Goal: Task Accomplishment & Management: Use online tool/utility

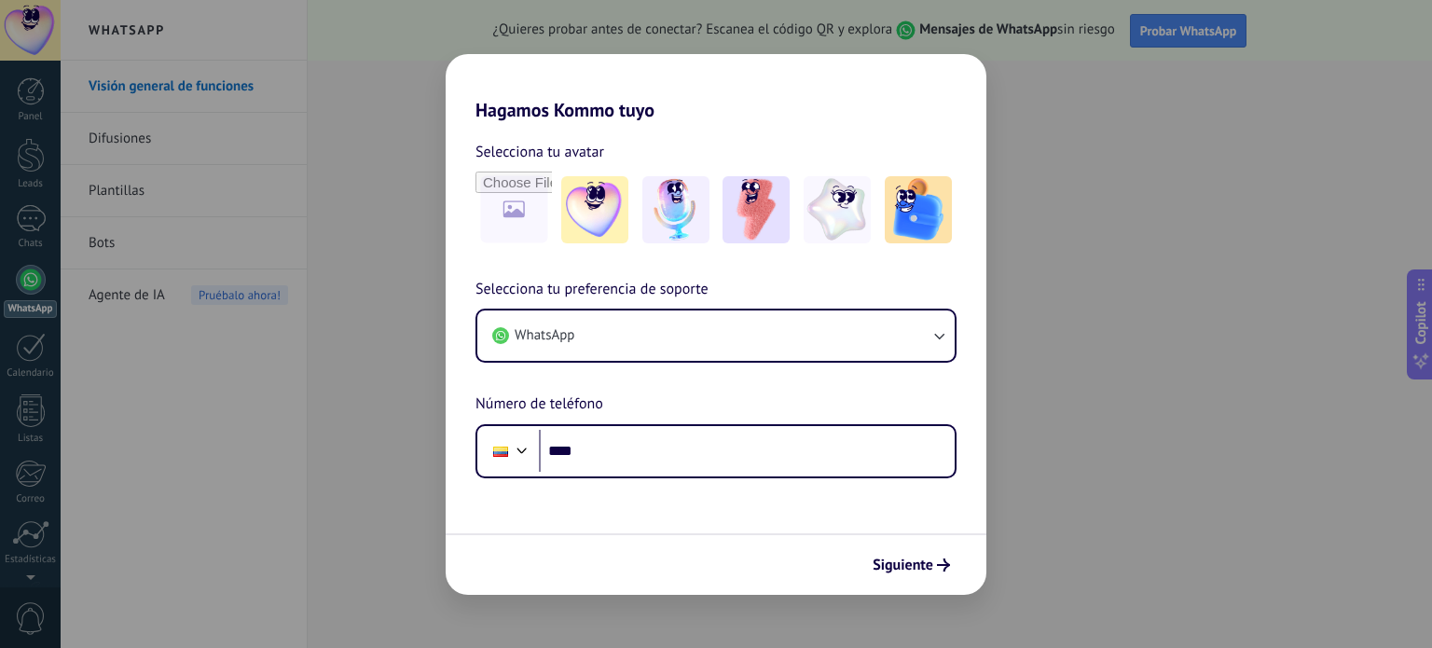
click at [1107, 115] on div "Hagamos Kommo tuyo Selecciona tu avatar Selecciona tu preferencia de soporte Wh…" at bounding box center [716, 324] width 1432 height 648
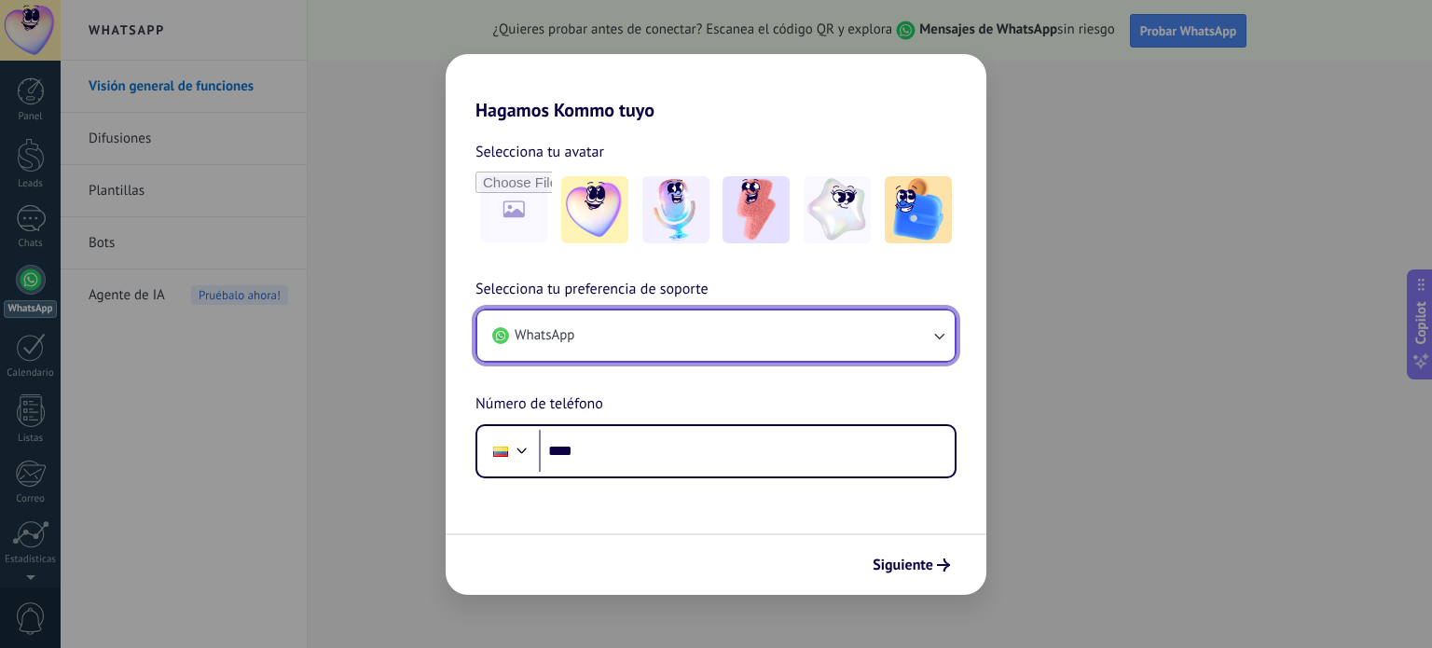
click at [869, 339] on button "WhatsApp" at bounding box center [715, 335] width 477 height 50
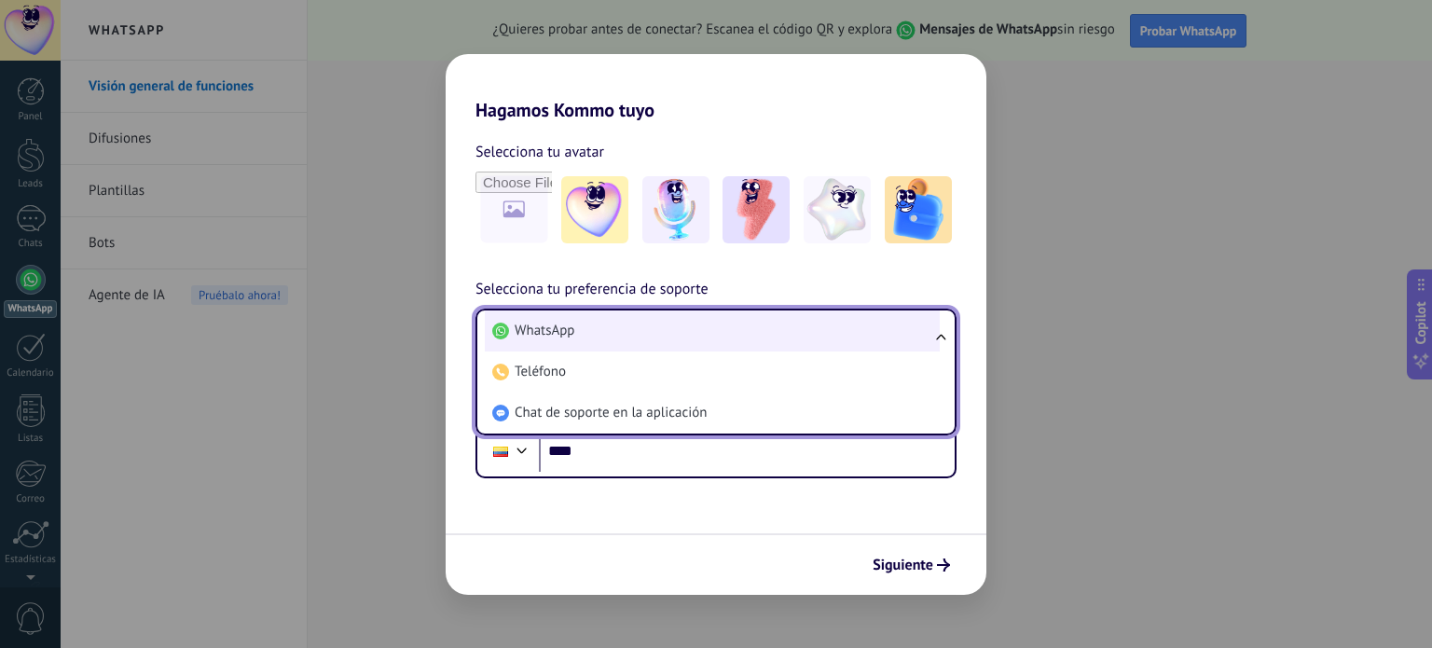
click at [875, 338] on li "WhatsApp" at bounding box center [712, 330] width 455 height 41
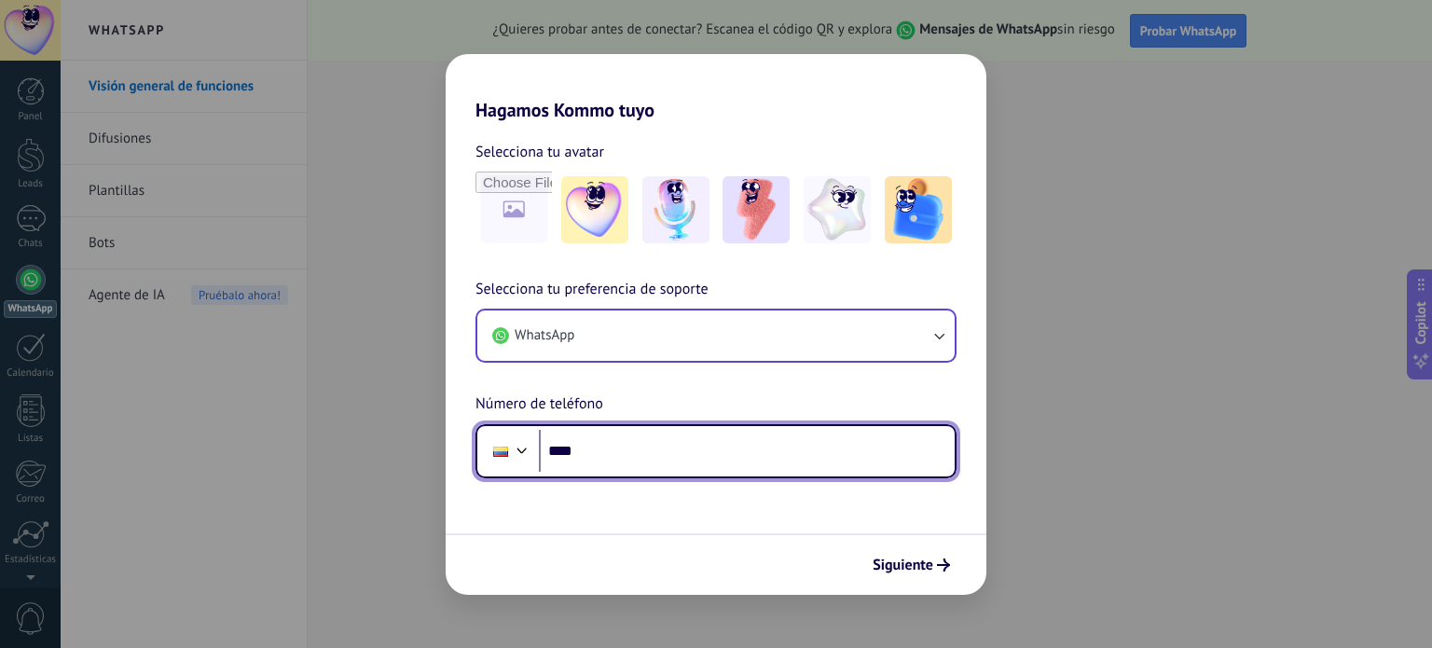
click at [825, 456] on input "****" at bounding box center [747, 451] width 416 height 43
type input "**********"
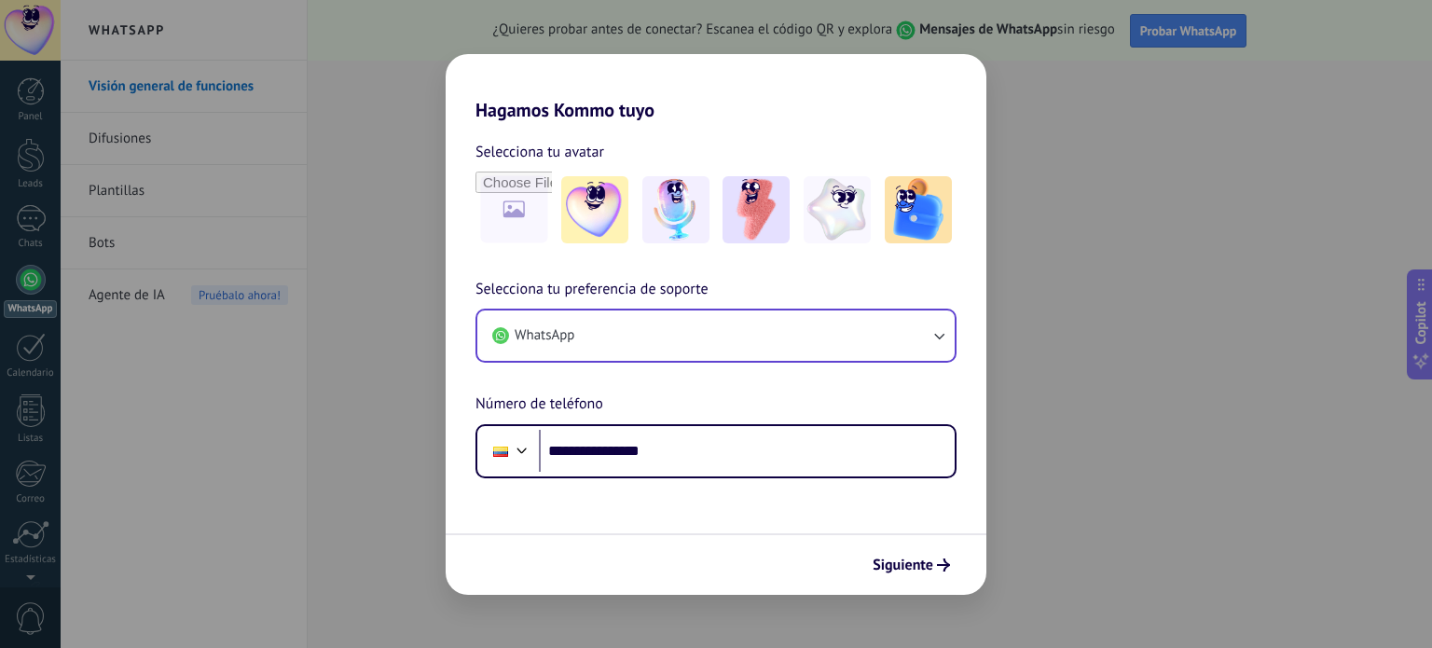
click at [948, 309] on div "WhatsApp" at bounding box center [715, 336] width 481 height 54
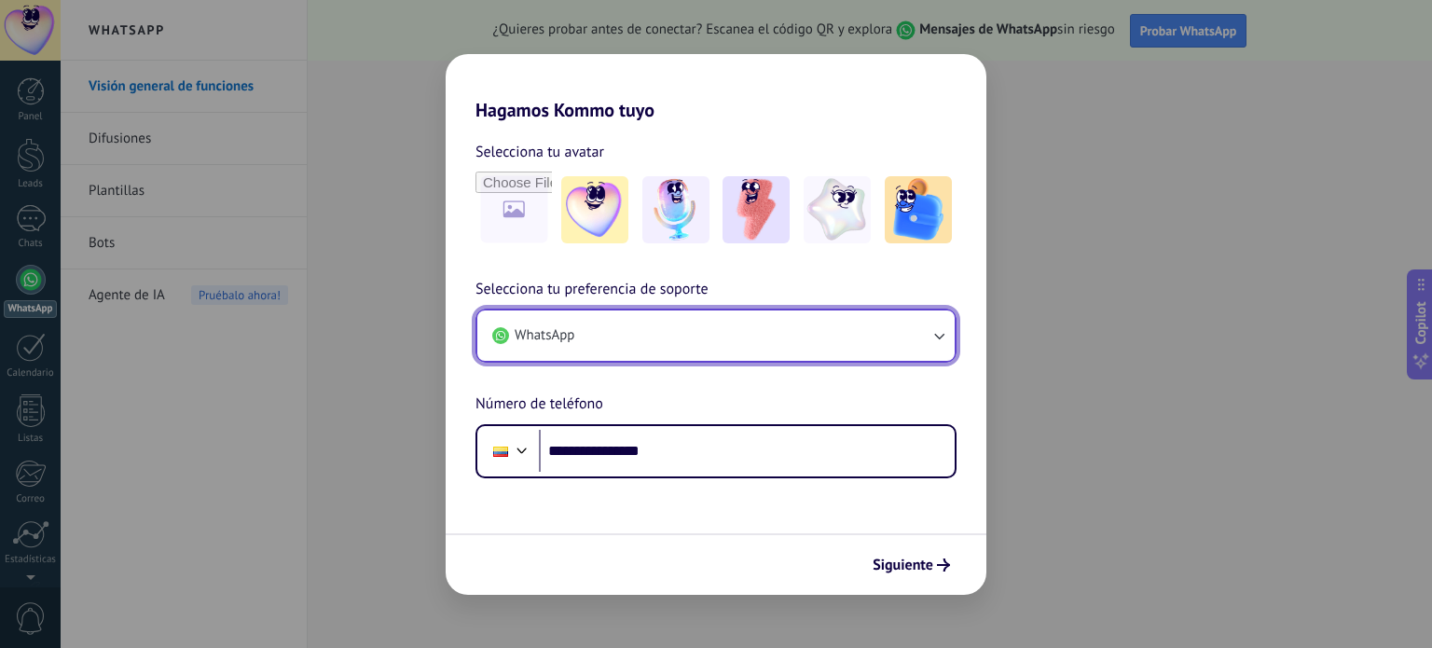
click at [940, 323] on button "WhatsApp" at bounding box center [715, 335] width 477 height 50
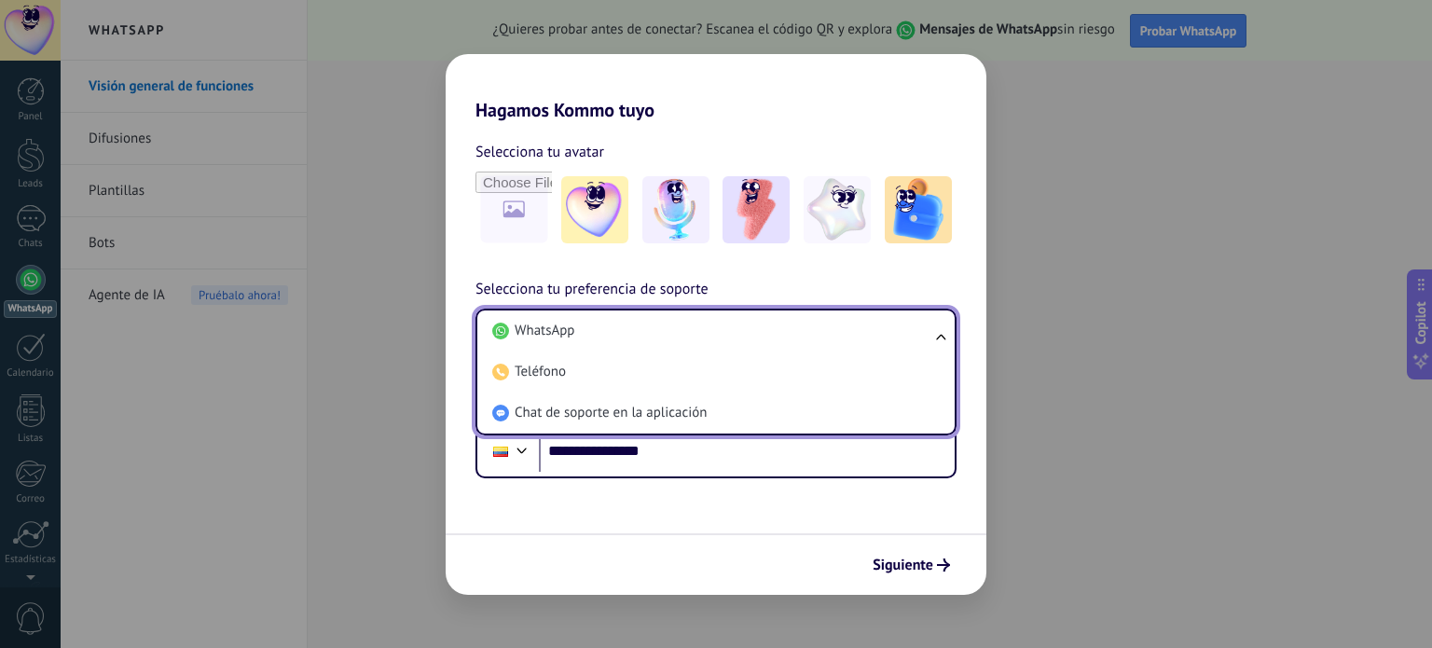
click at [943, 325] on ul "WhatsApp Teléfono Chat de soporte en la aplicación" at bounding box center [715, 372] width 481 height 127
click at [947, 337] on ul "WhatsApp Teléfono Chat de soporte en la aplicación" at bounding box center [715, 372] width 481 height 127
click at [941, 338] on ul "WhatsApp Teléfono Chat de soporte en la aplicación" at bounding box center [715, 372] width 481 height 127
click at [939, 286] on div "**********" at bounding box center [716, 378] width 541 height 200
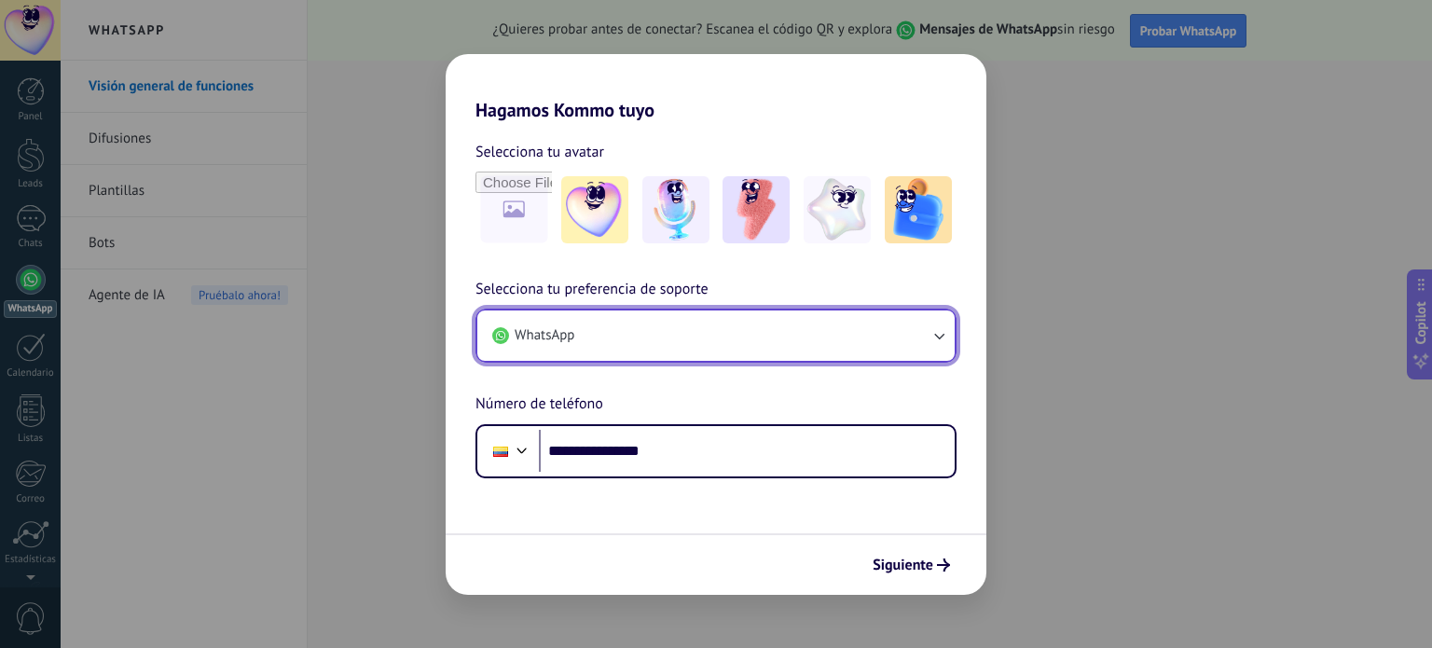
click at [937, 327] on icon "button" at bounding box center [938, 335] width 19 height 19
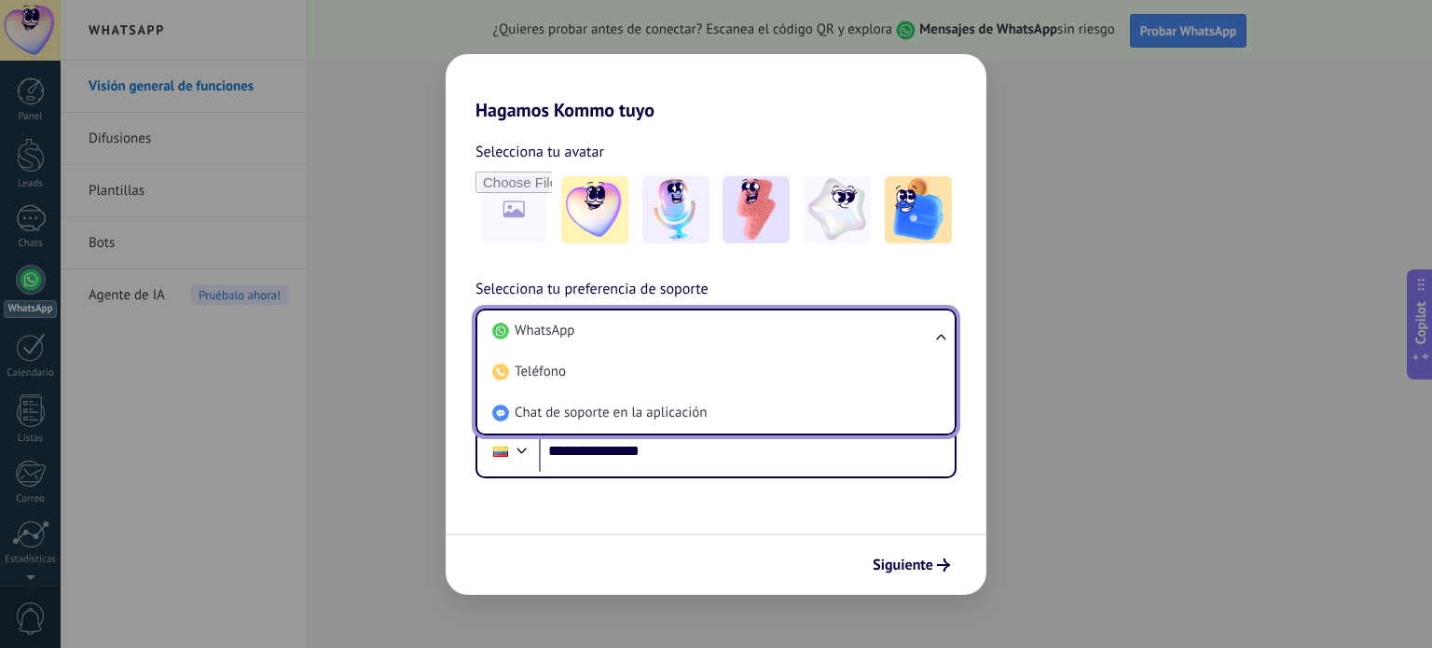
click at [934, 278] on div "**********" at bounding box center [716, 378] width 541 height 200
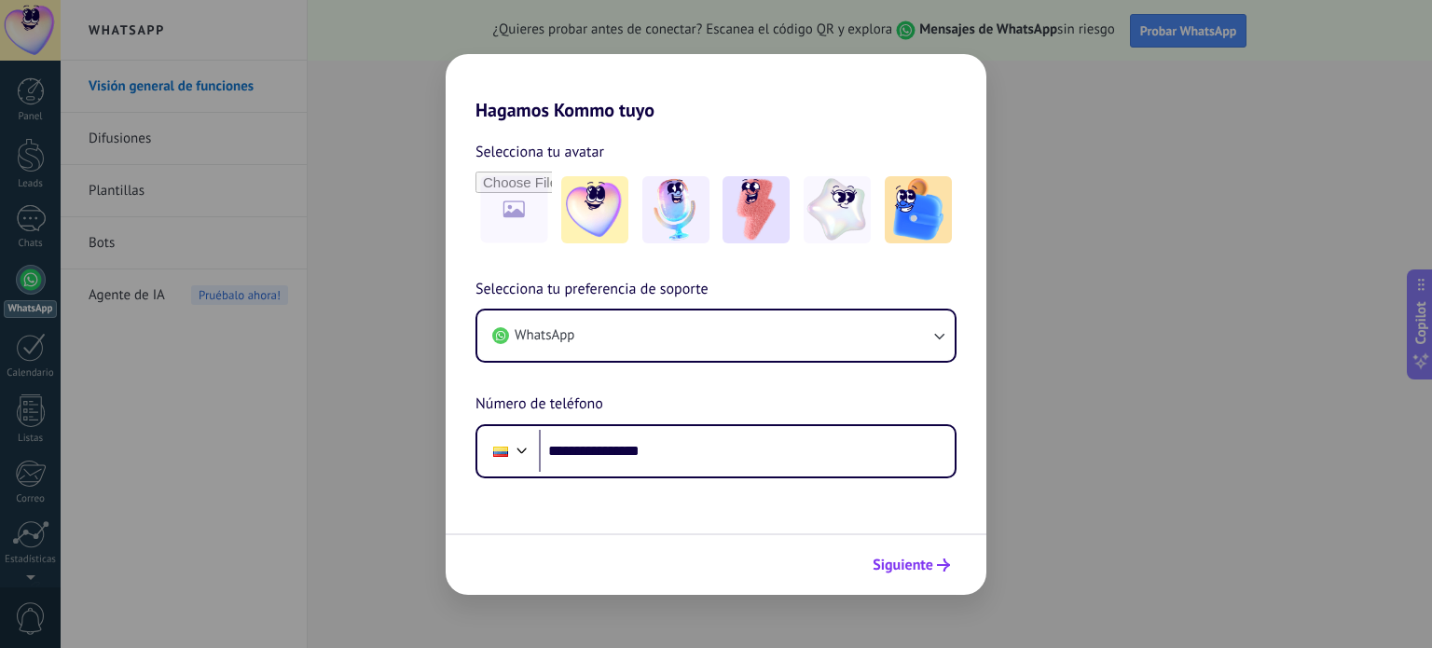
click at [916, 566] on span "Siguiente" at bounding box center [902, 564] width 61 height 13
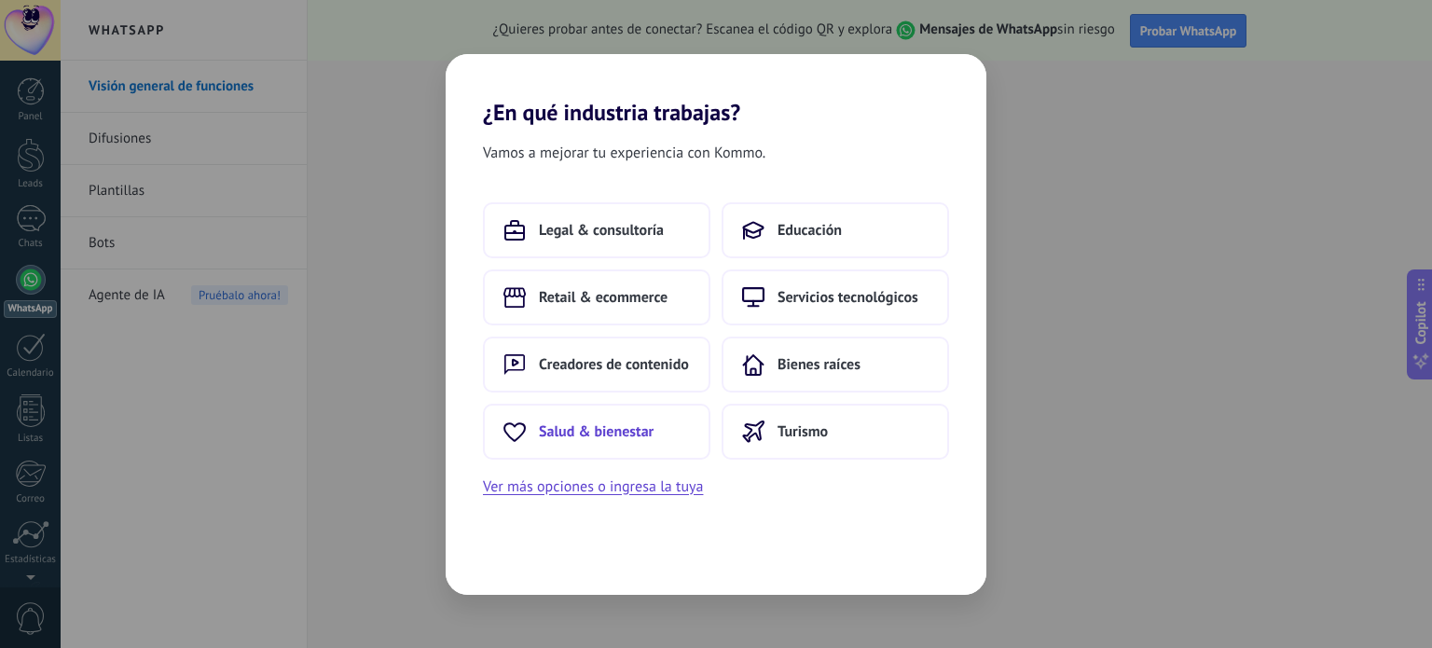
click at [596, 428] on span "Salud & bienestar" at bounding box center [596, 431] width 115 height 19
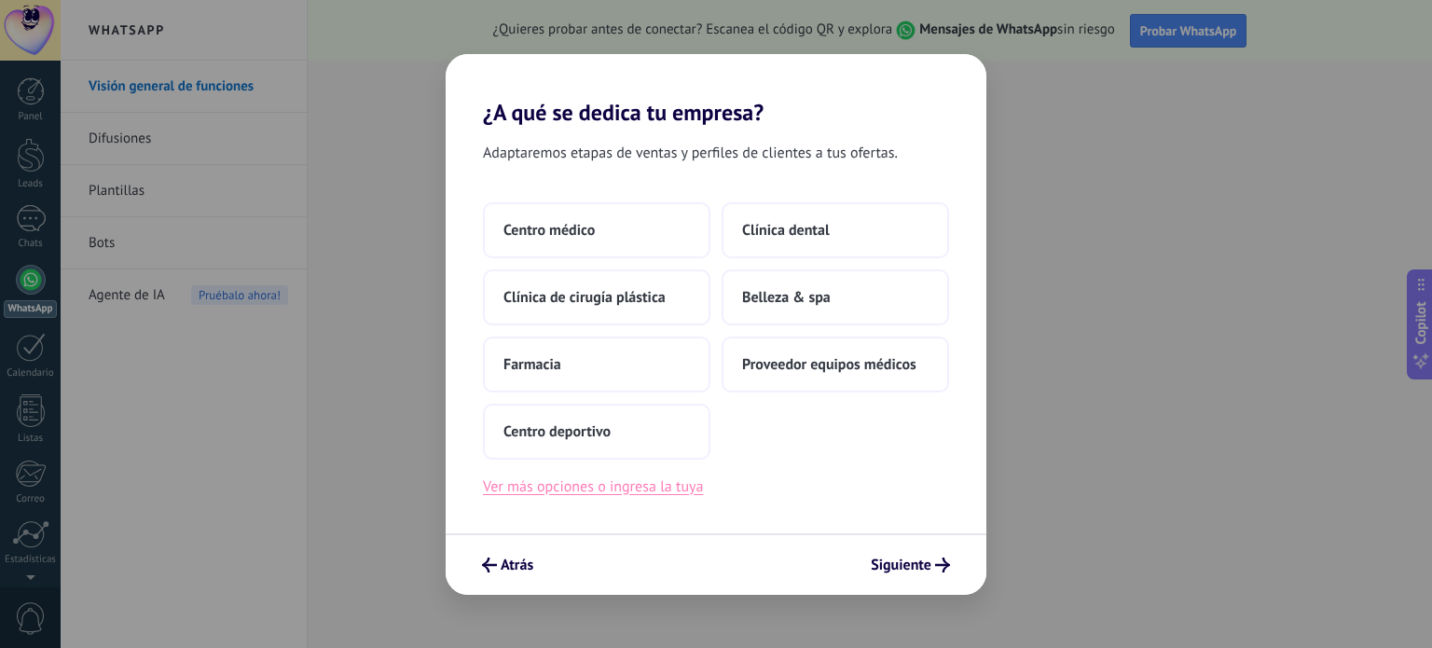
click at [563, 488] on button "Ver más opciones o ingresa la tuya" at bounding box center [593, 486] width 220 height 24
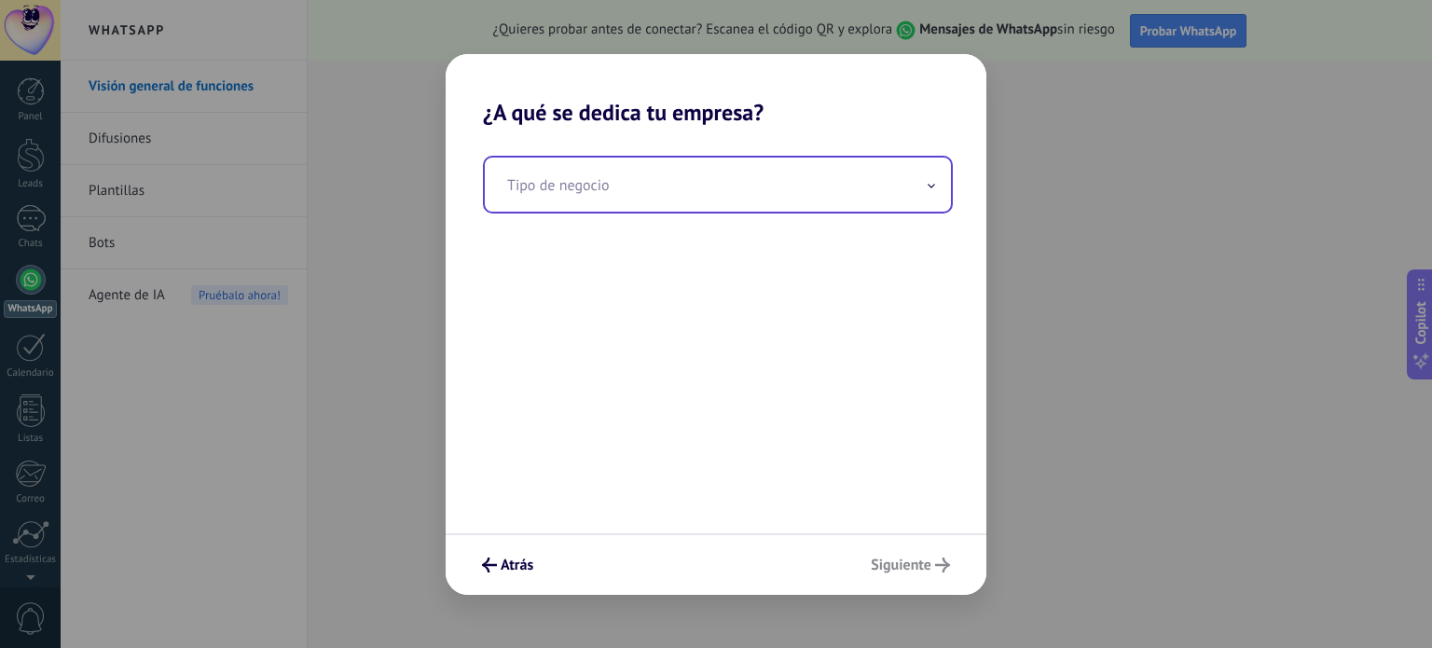
click at [701, 185] on input "text" at bounding box center [718, 185] width 466 height 54
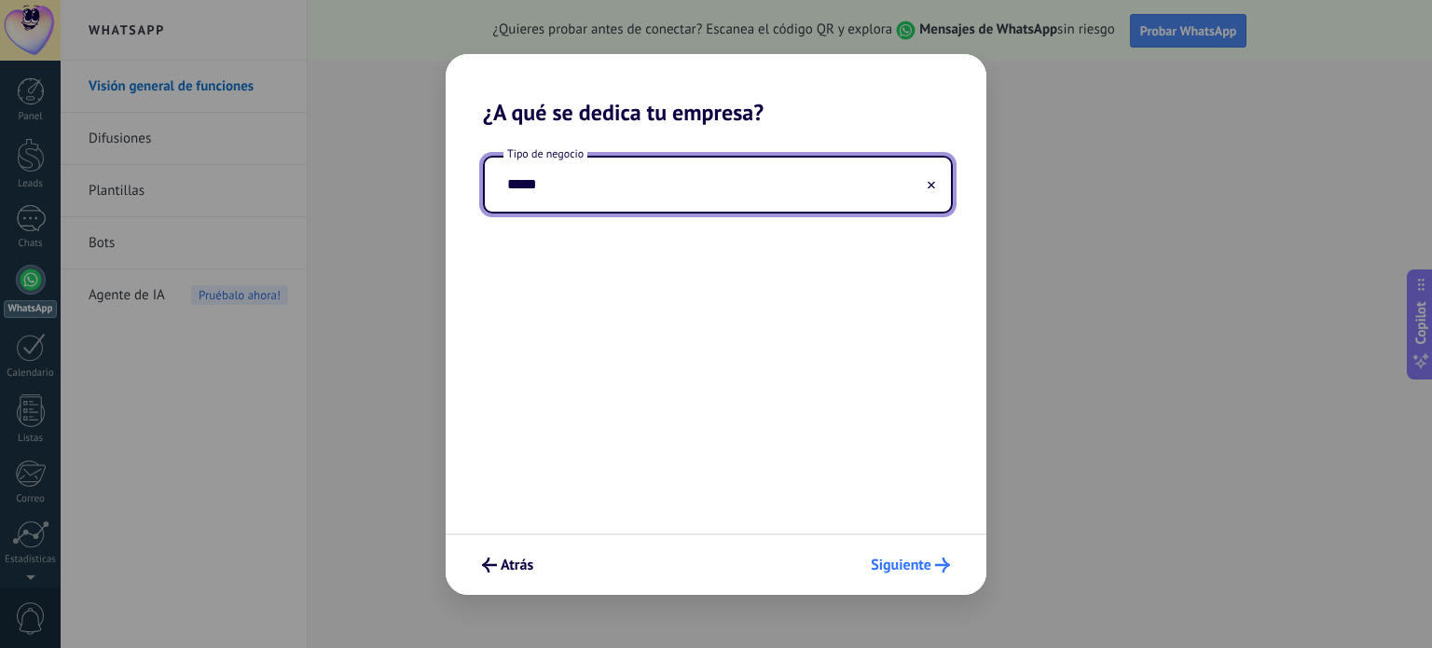
type input "*****"
click at [900, 562] on span "Siguiente" at bounding box center [901, 564] width 61 height 13
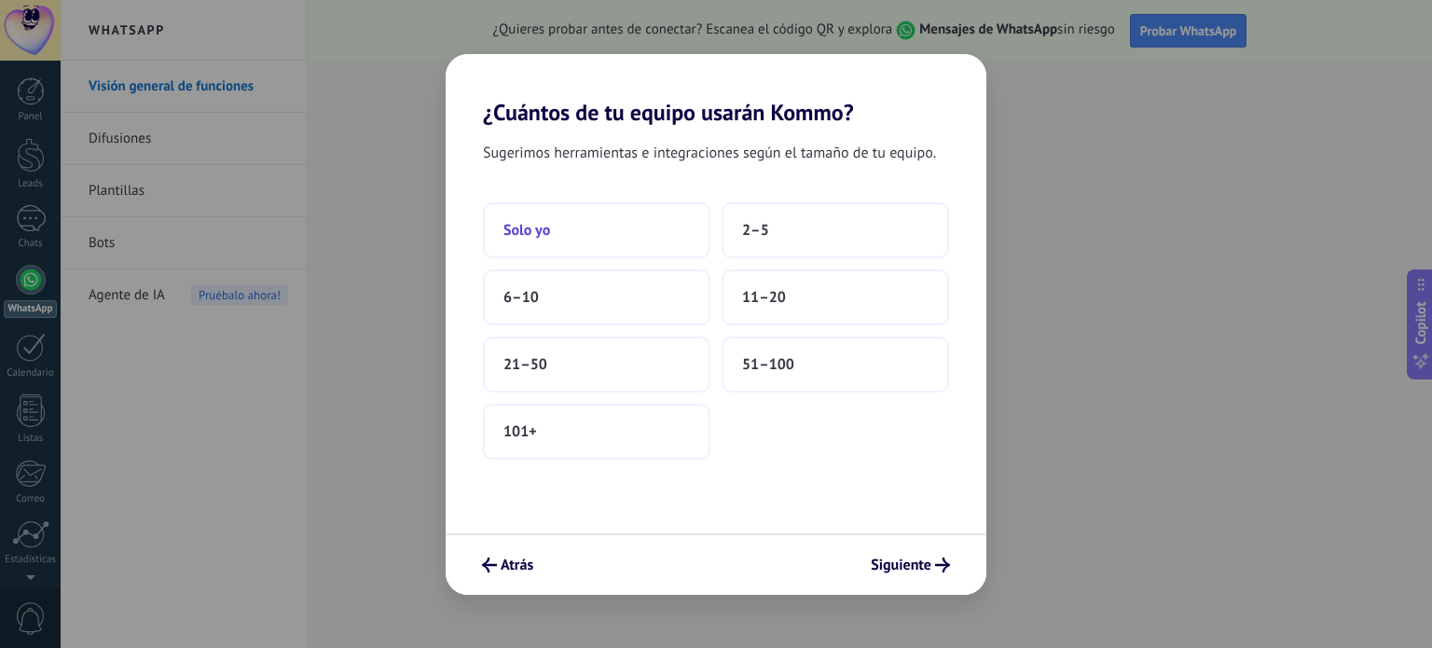
click at [587, 234] on button "Solo yo" at bounding box center [596, 230] width 227 height 56
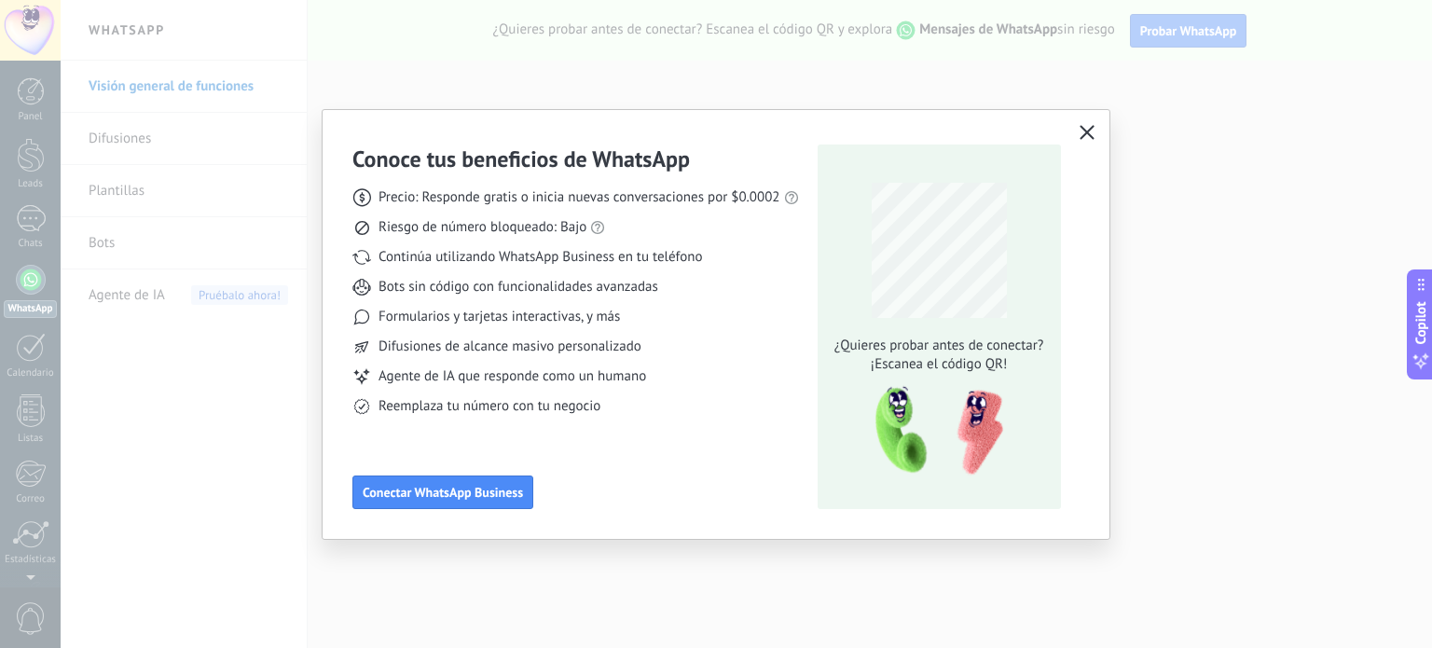
click at [1095, 134] on button "button" at bounding box center [1087, 133] width 24 height 26
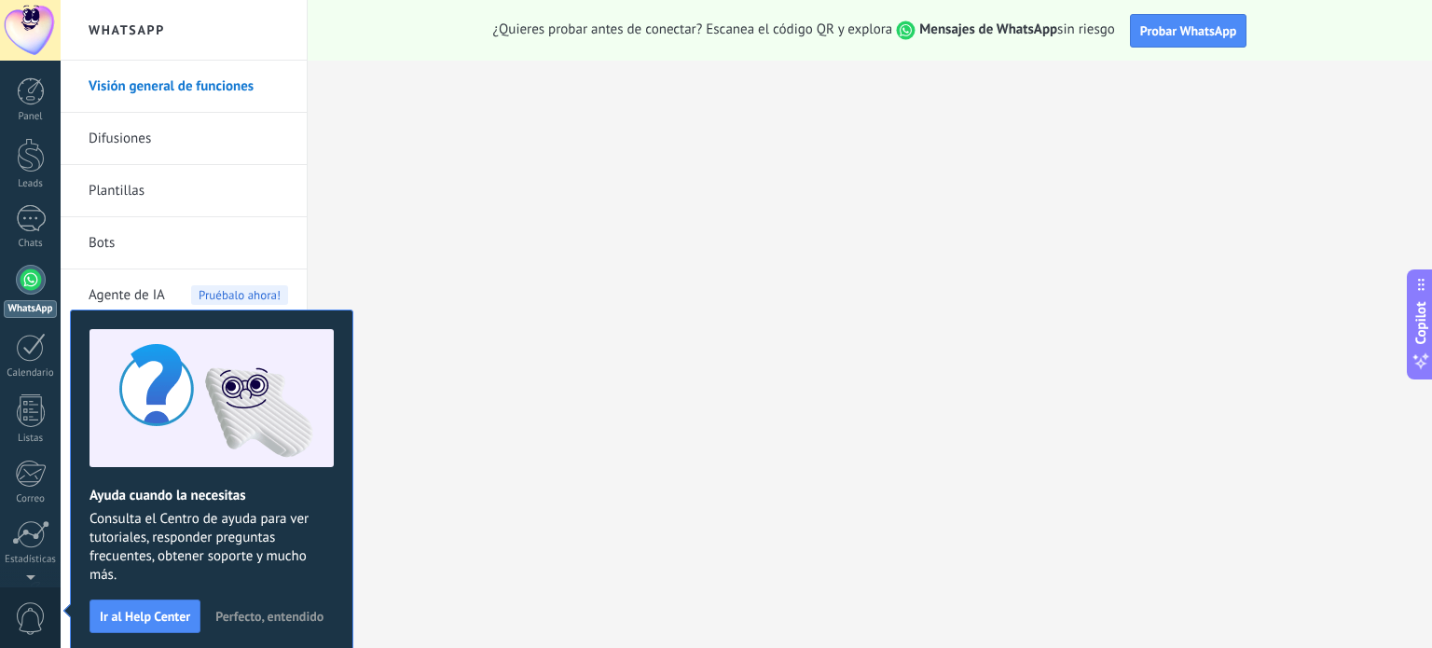
click at [35, 22] on div at bounding box center [30, 30] width 61 height 61
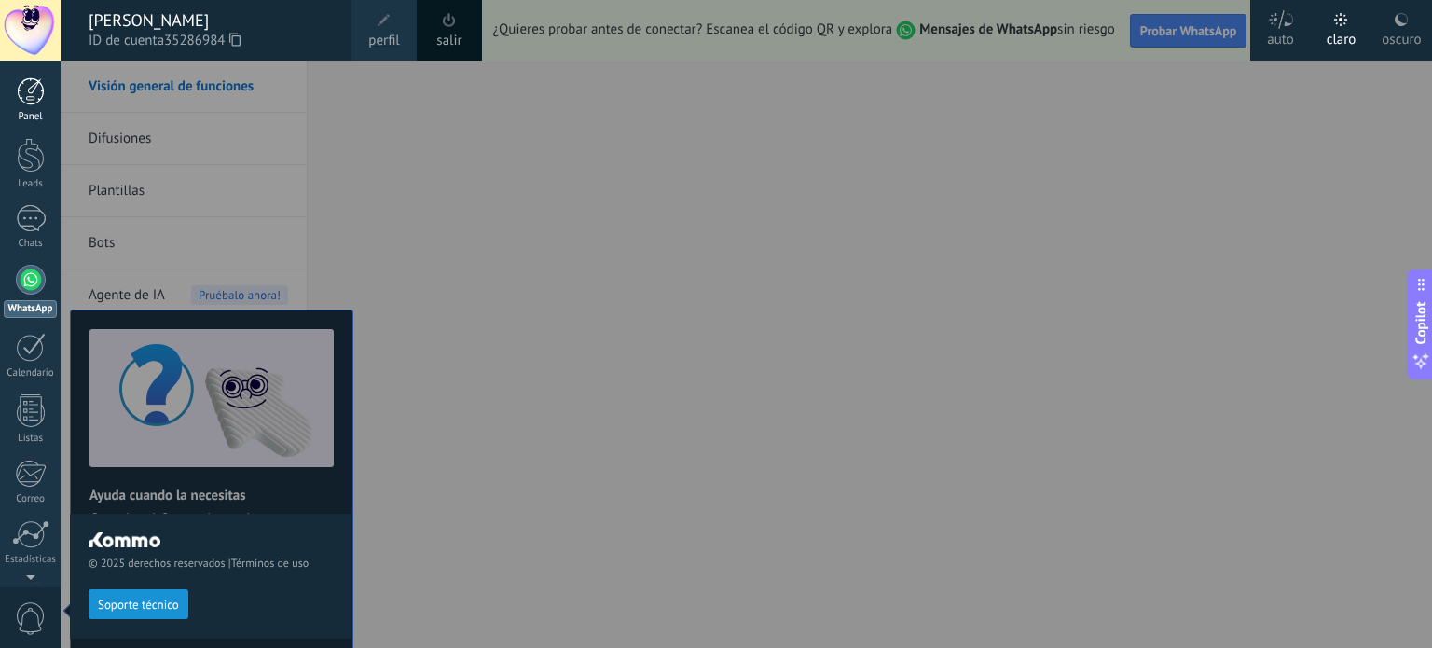
click at [21, 85] on div at bounding box center [31, 91] width 28 height 28
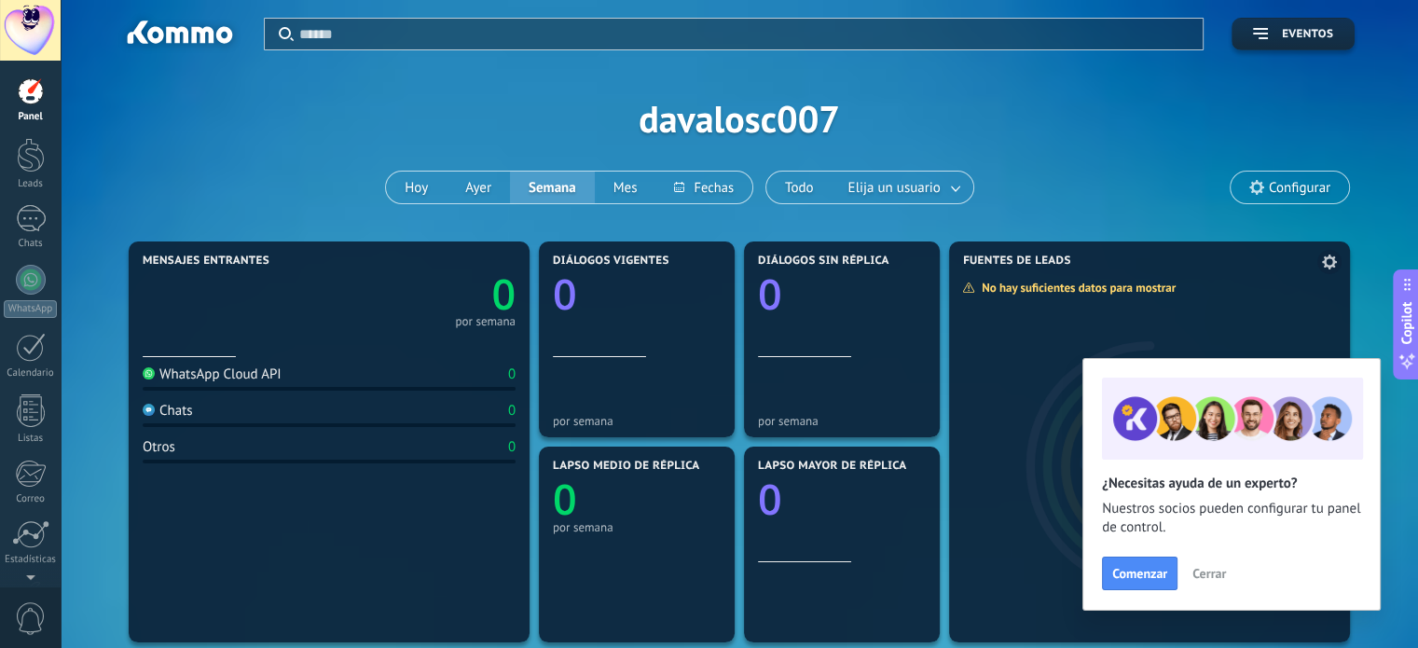
click at [1205, 580] on span "Cerrar" at bounding box center [1209, 573] width 34 height 13
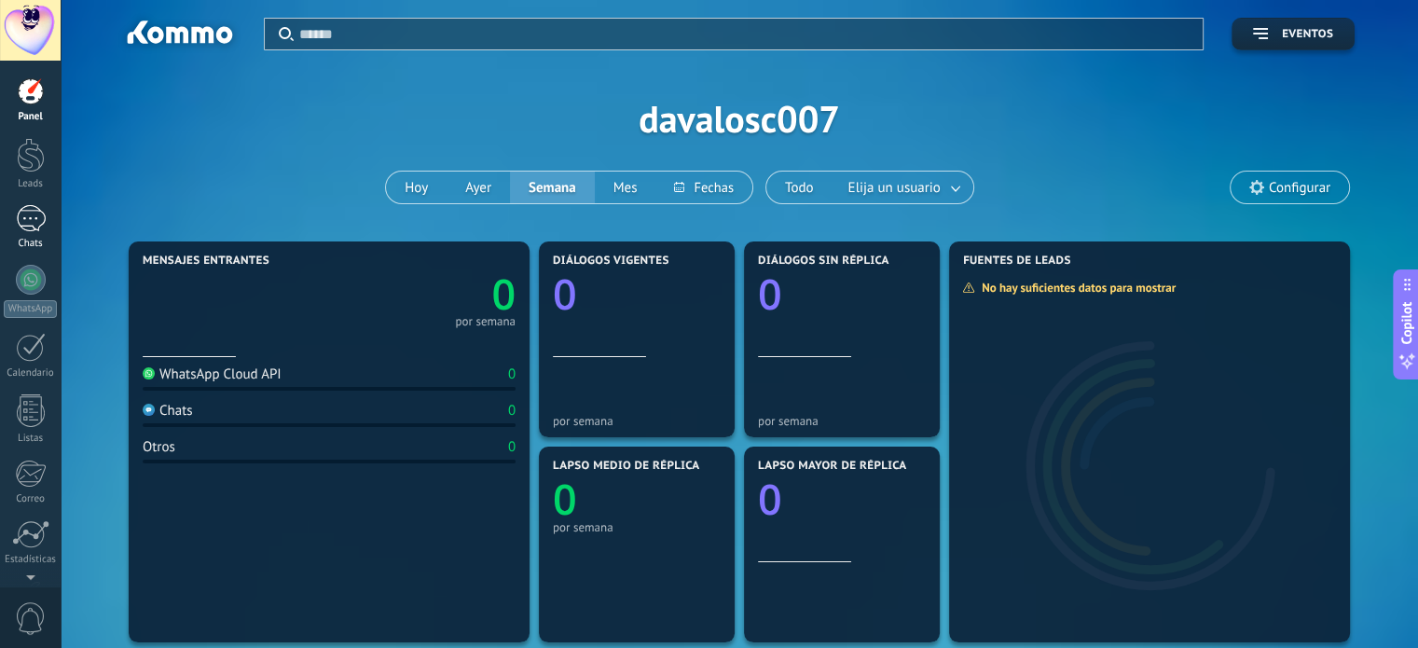
click at [13, 220] on link "Chats" at bounding box center [30, 227] width 61 height 45
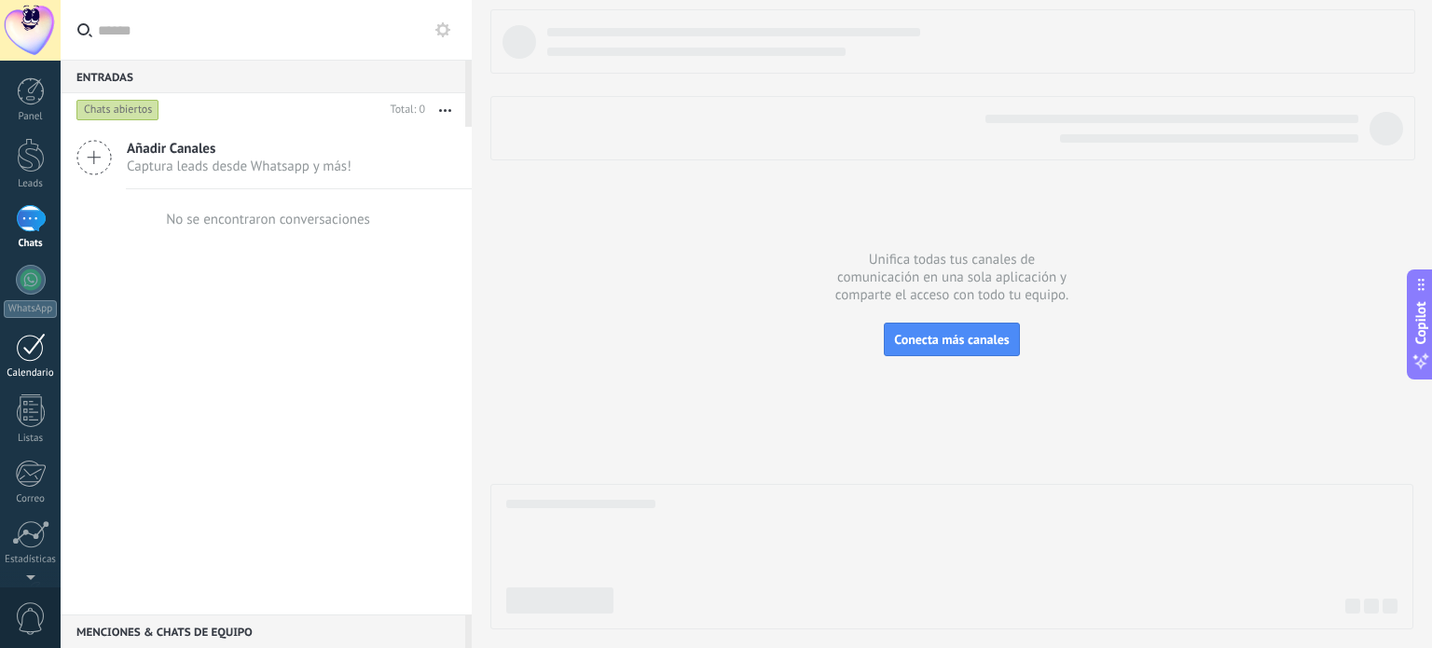
click at [37, 337] on div at bounding box center [31, 347] width 30 height 29
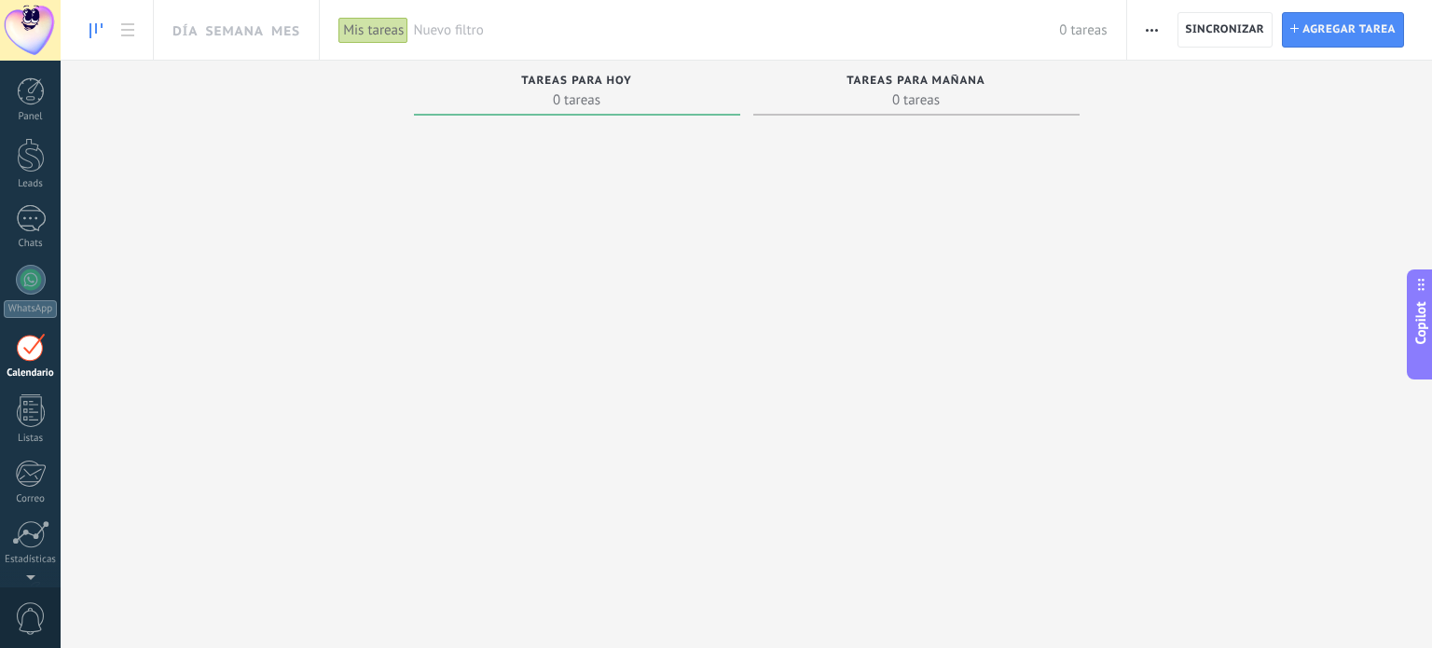
click at [19, 357] on div at bounding box center [31, 347] width 30 height 29
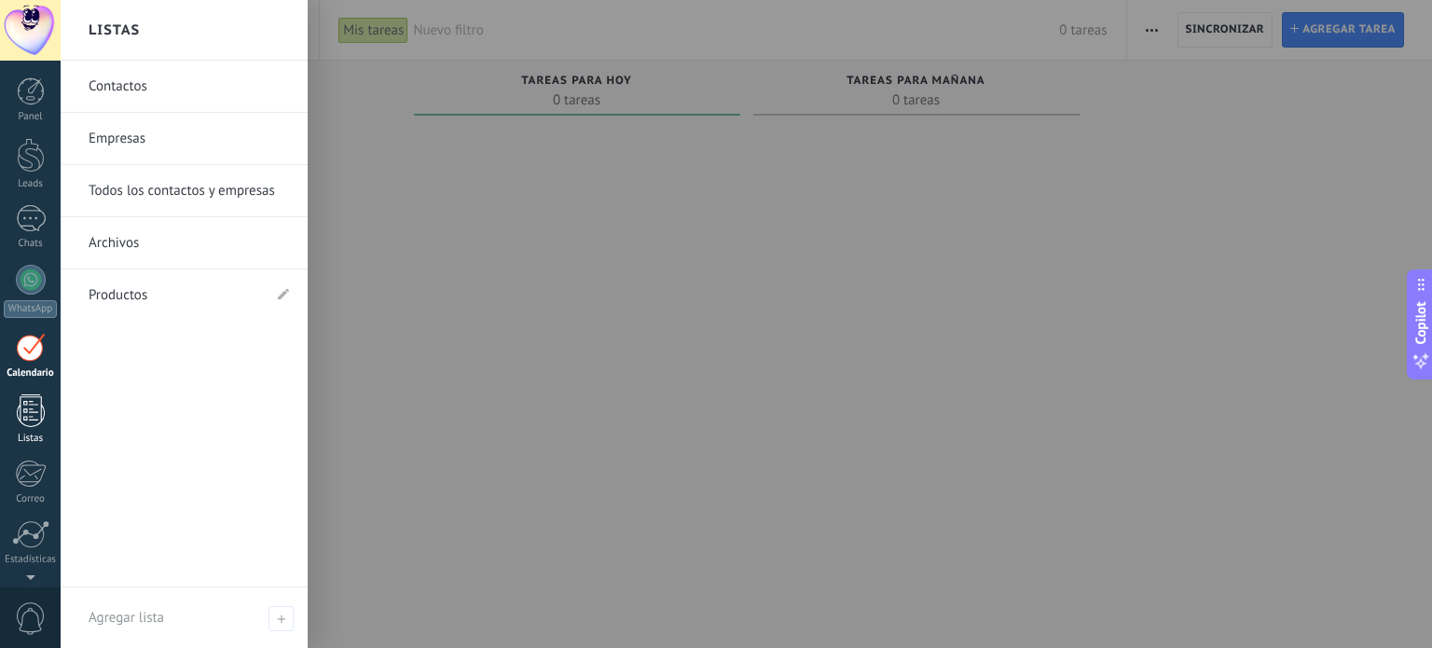
click at [20, 414] on div at bounding box center [31, 410] width 28 height 33
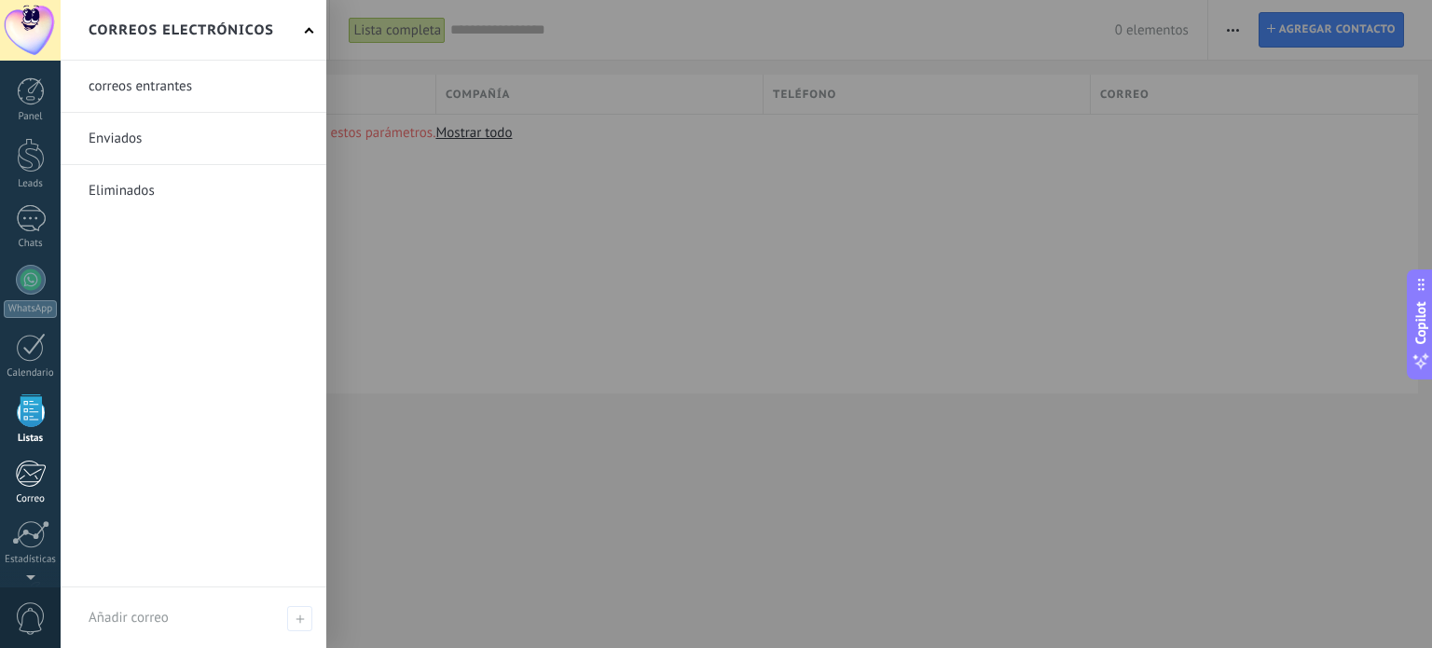
click at [30, 461] on div at bounding box center [30, 474] width 31 height 28
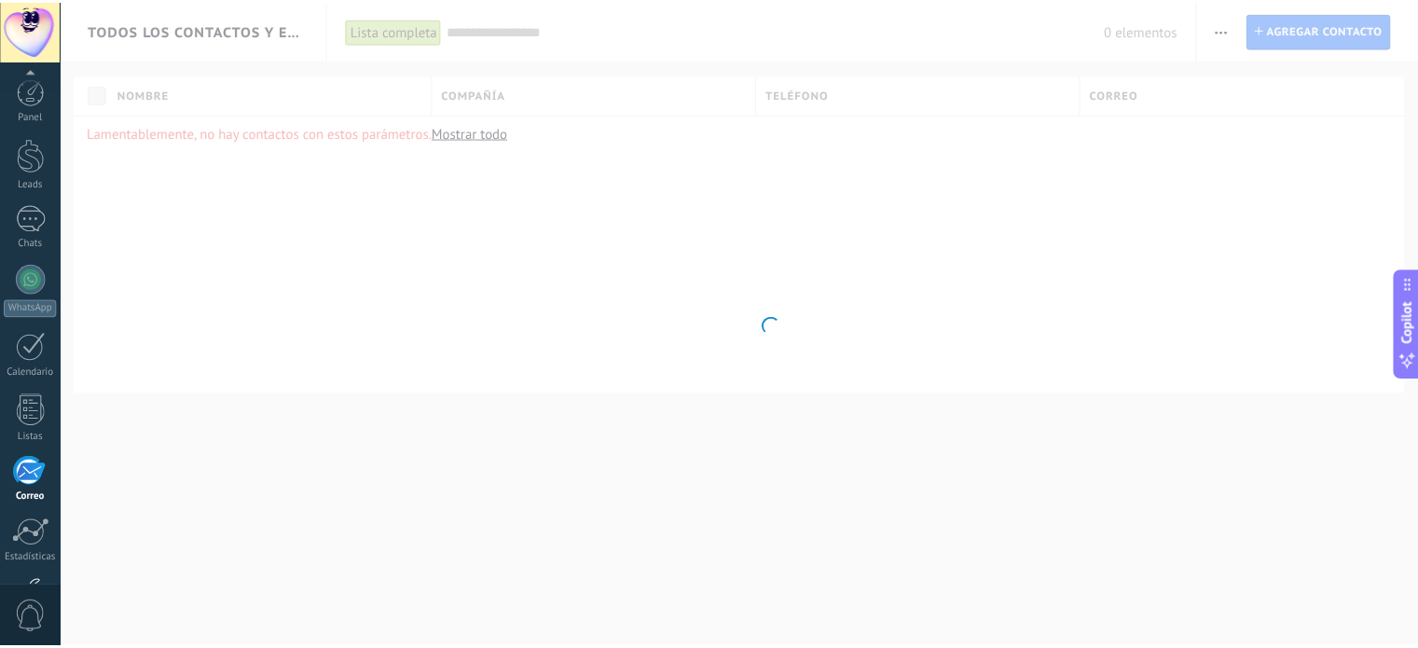
scroll to position [127, 0]
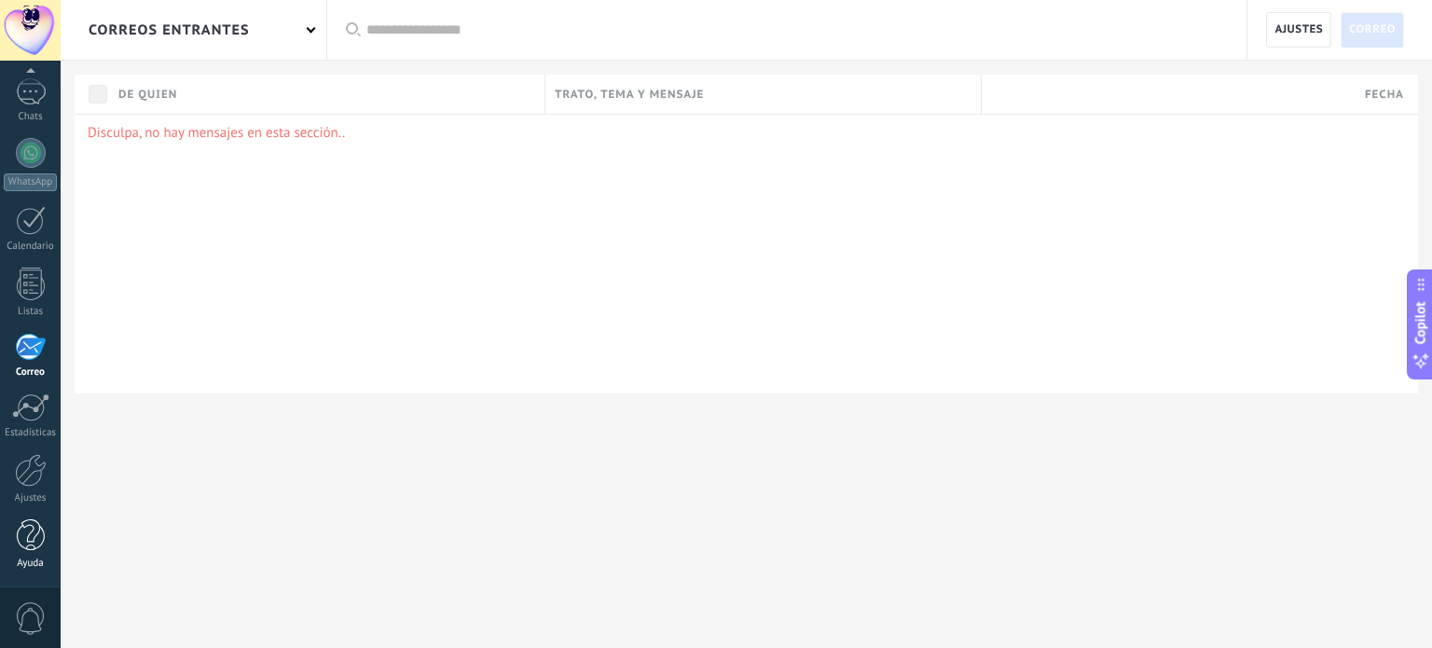
click at [21, 538] on div at bounding box center [31, 535] width 28 height 33
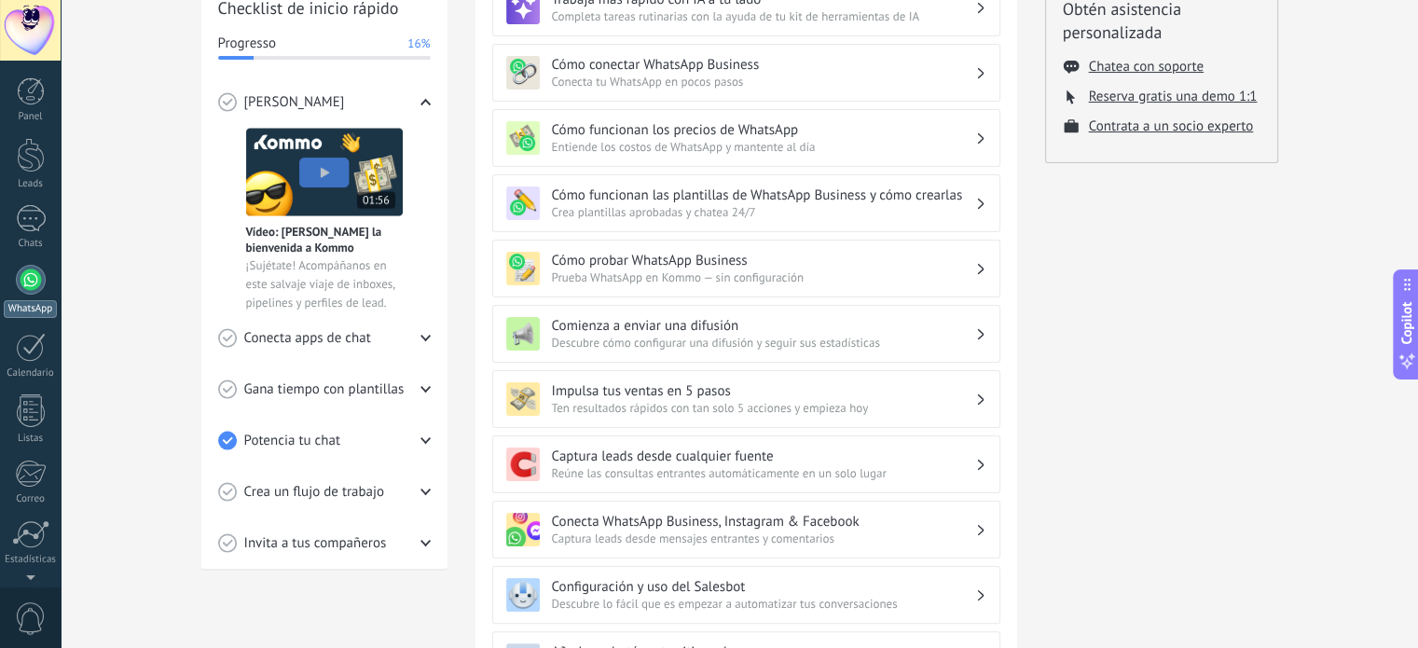
click at [20, 279] on div at bounding box center [31, 280] width 30 height 30
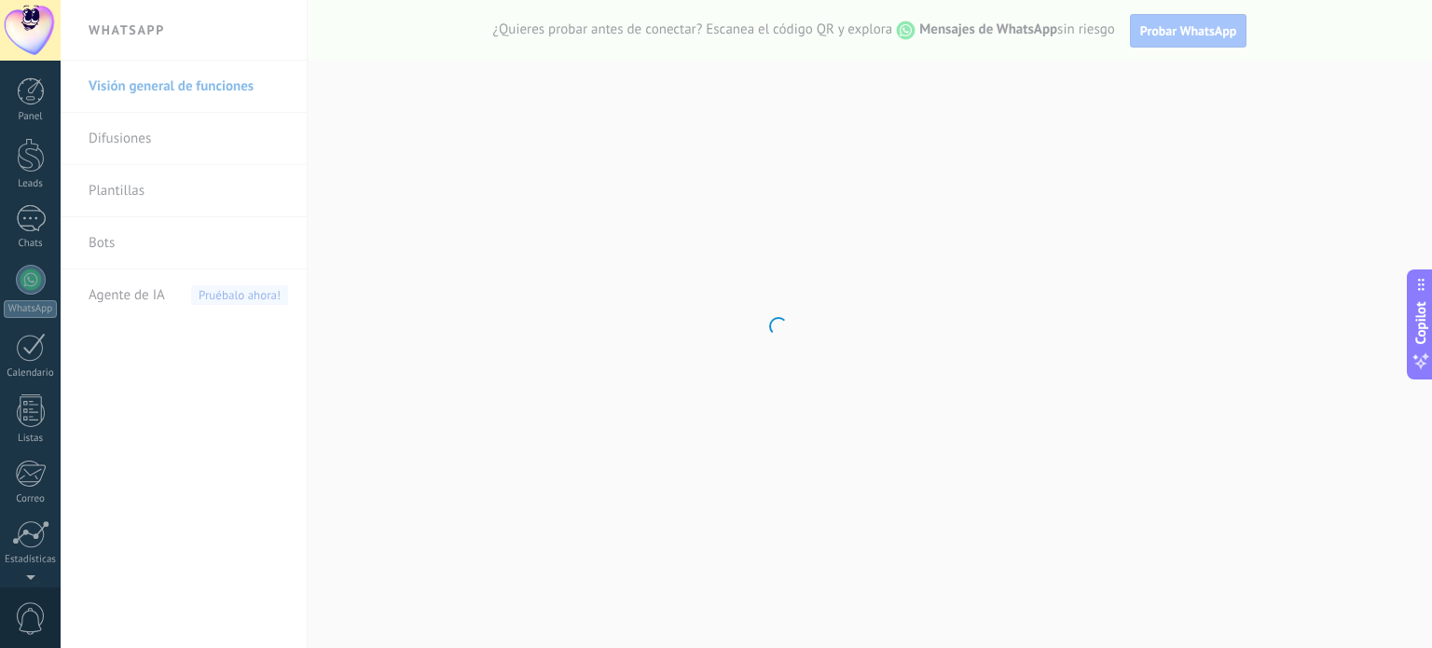
scroll to position [127, 0]
